Goal: Information Seeking & Learning: Learn about a topic

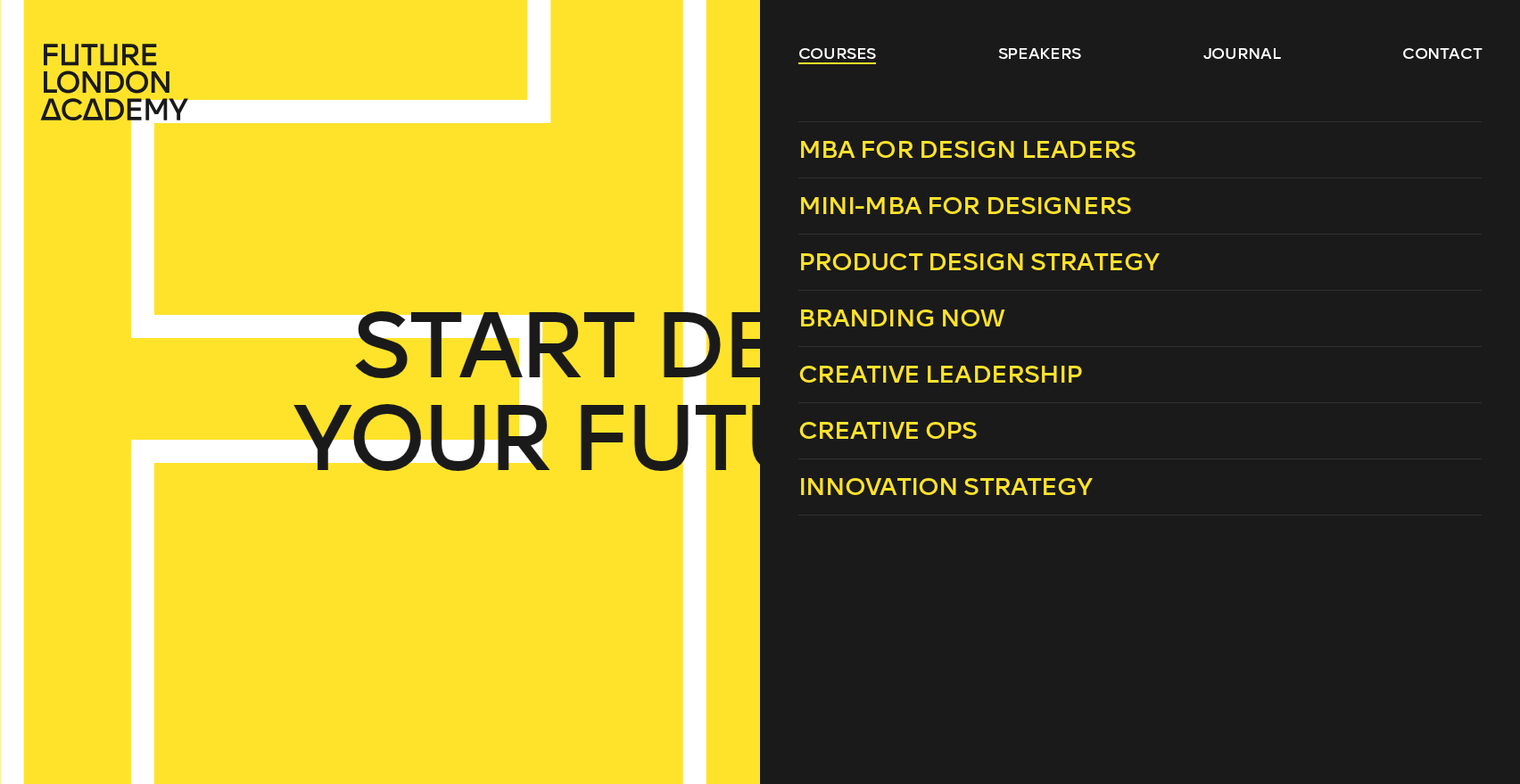
click at [859, 52] on link "courses" at bounding box center [837, 53] width 78 height 21
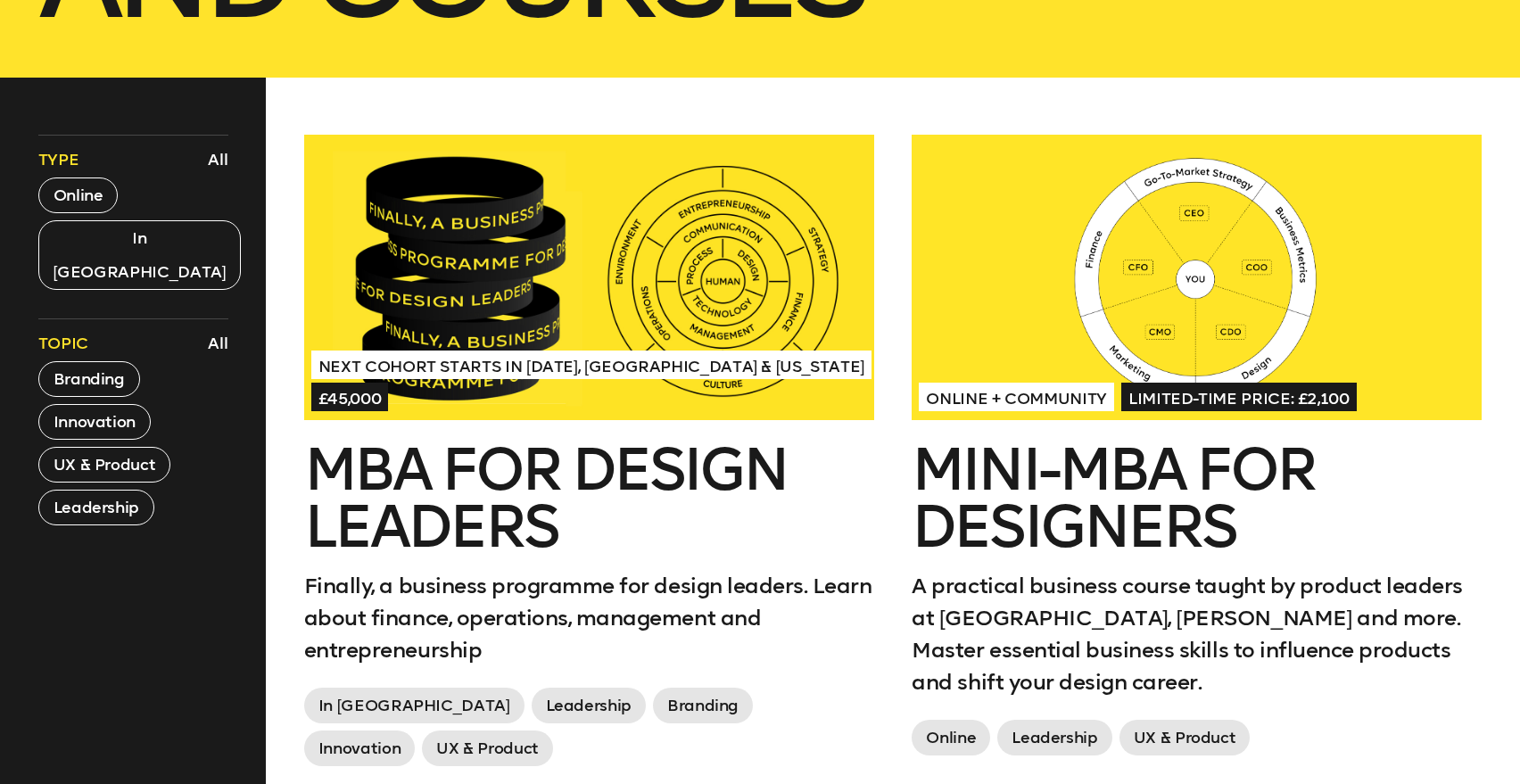
scroll to position [783, 0]
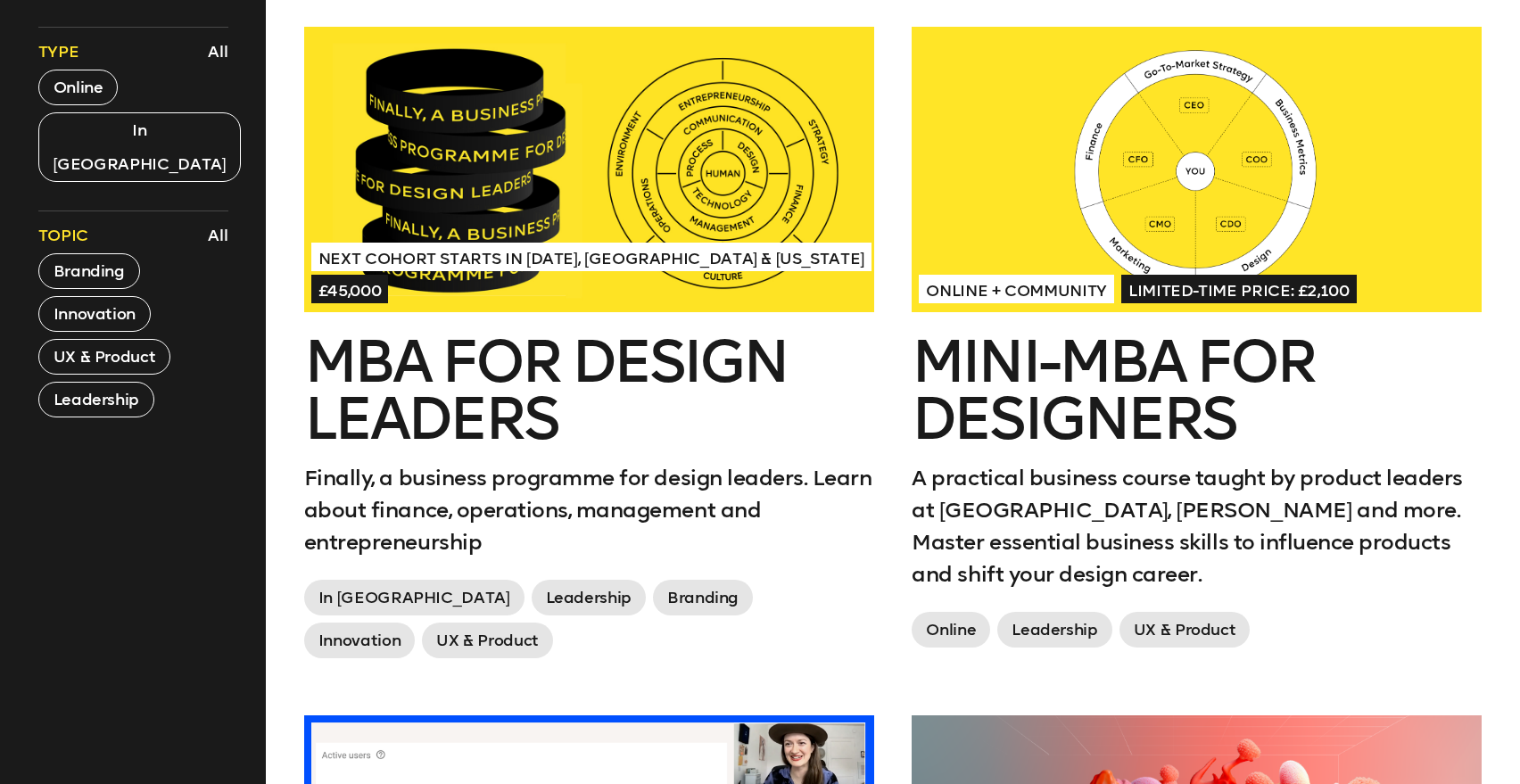
click at [568, 252] on span "Next Cohort Starts in July 2026, London & California" at bounding box center [591, 257] width 560 height 29
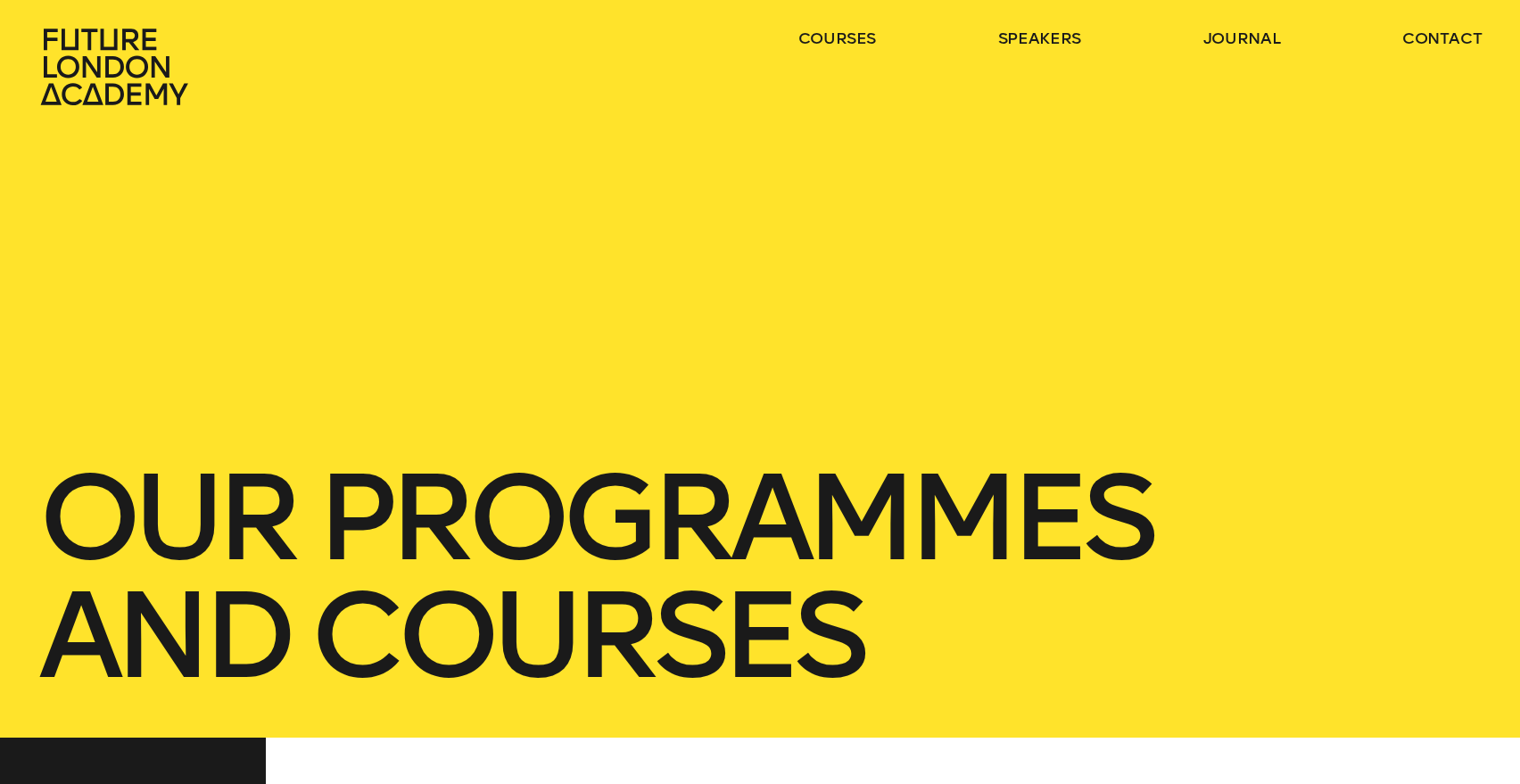
scroll to position [0, 0]
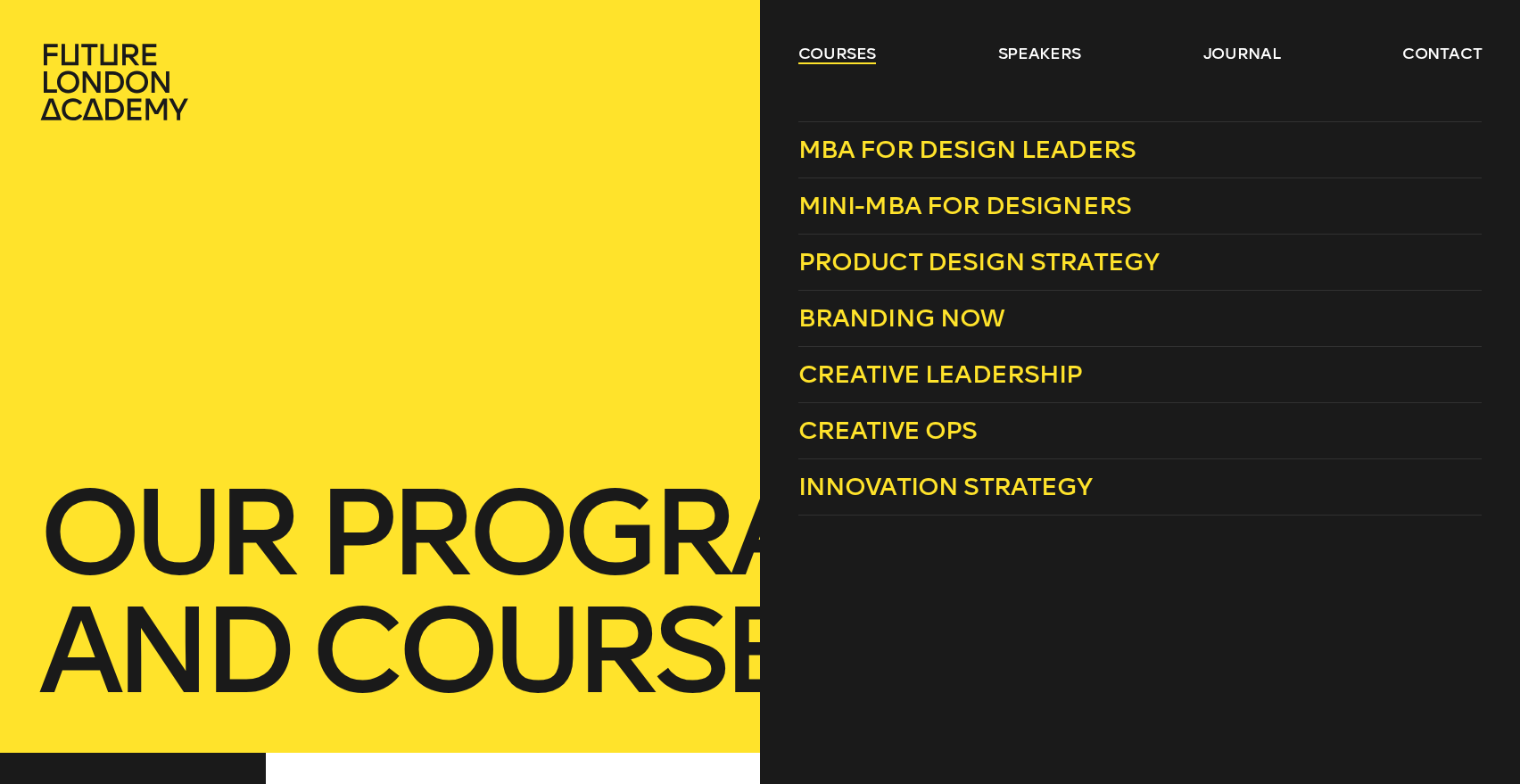
click at [858, 54] on link "courses" at bounding box center [837, 53] width 78 height 21
click at [909, 215] on span "Mini-MBA for Designers" at bounding box center [965, 206] width 333 height 29
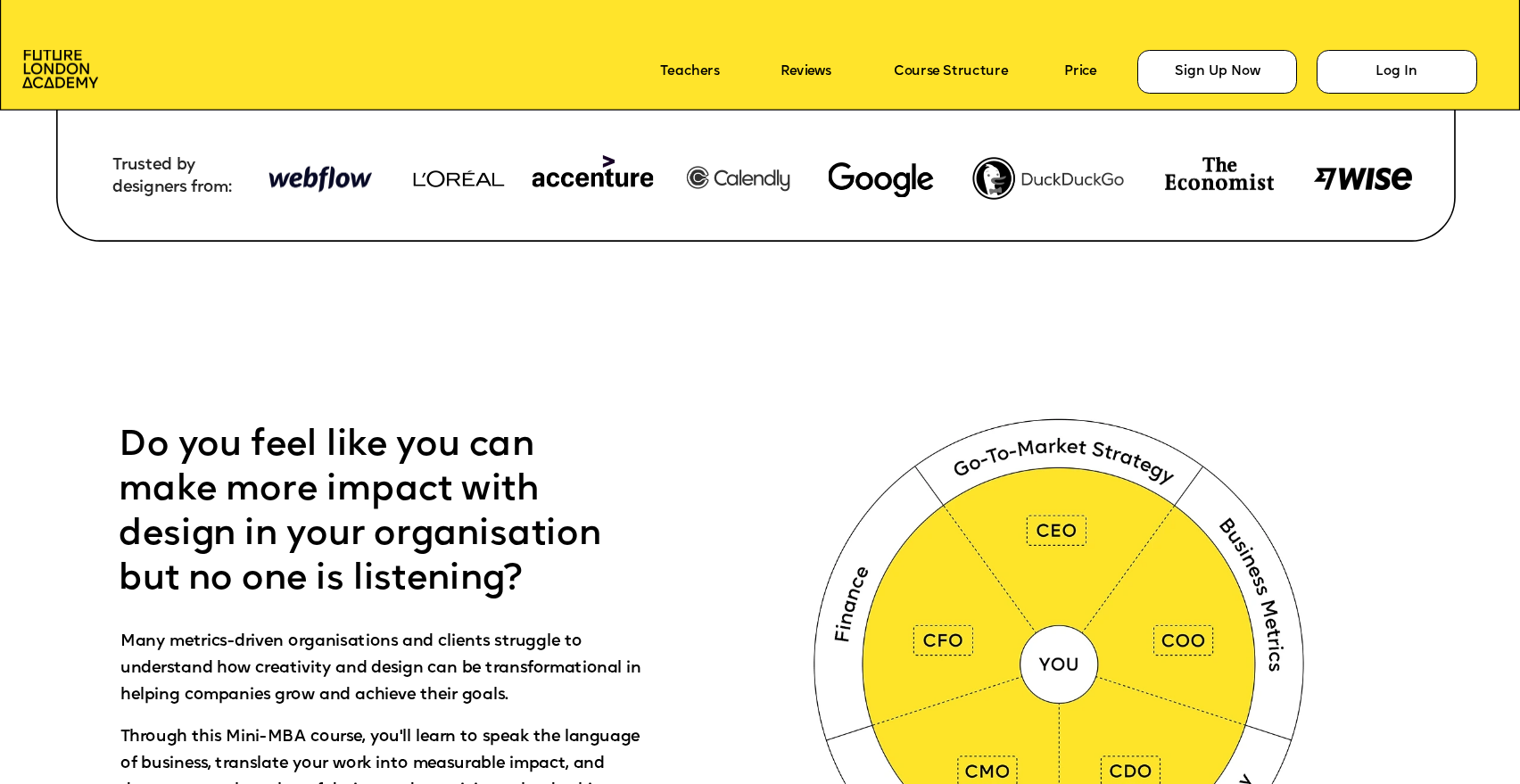
scroll to position [733, 0]
